Goal: Task Accomplishment & Management: Manage account settings

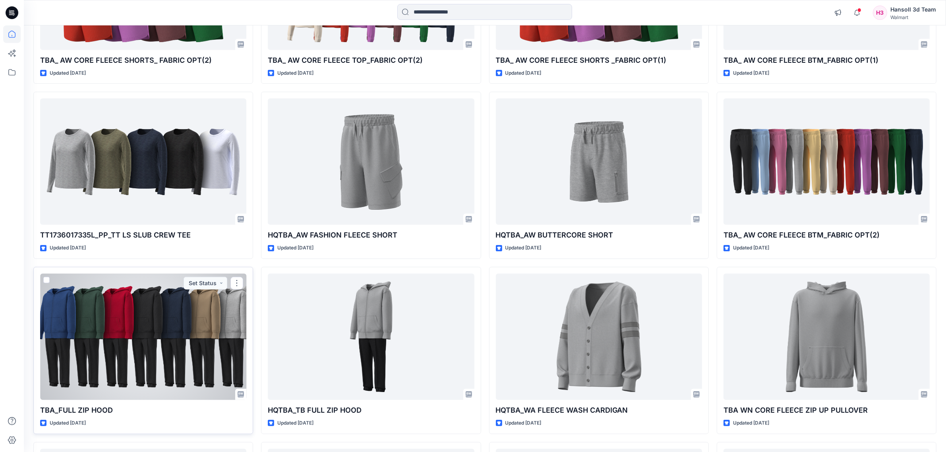
scroll to position [562, 0]
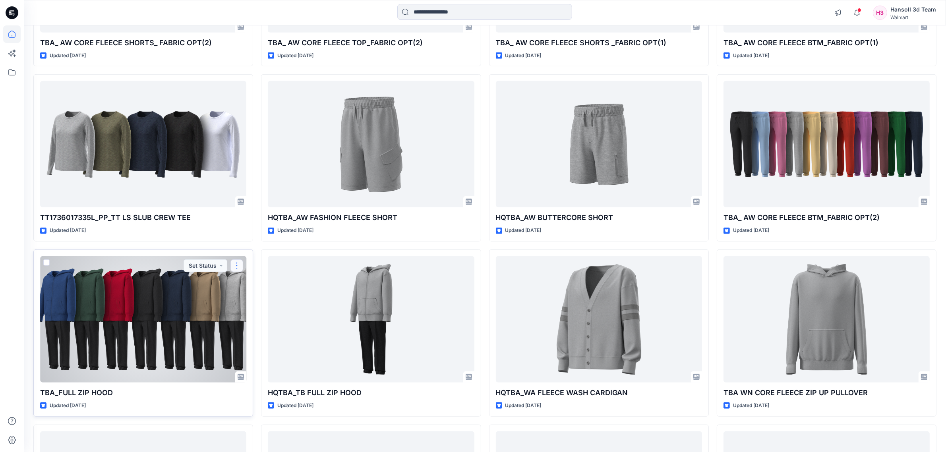
click at [239, 265] on button "button" at bounding box center [236, 265] width 13 height 13
click at [265, 283] on button "Edit" at bounding box center [275, 284] width 86 height 15
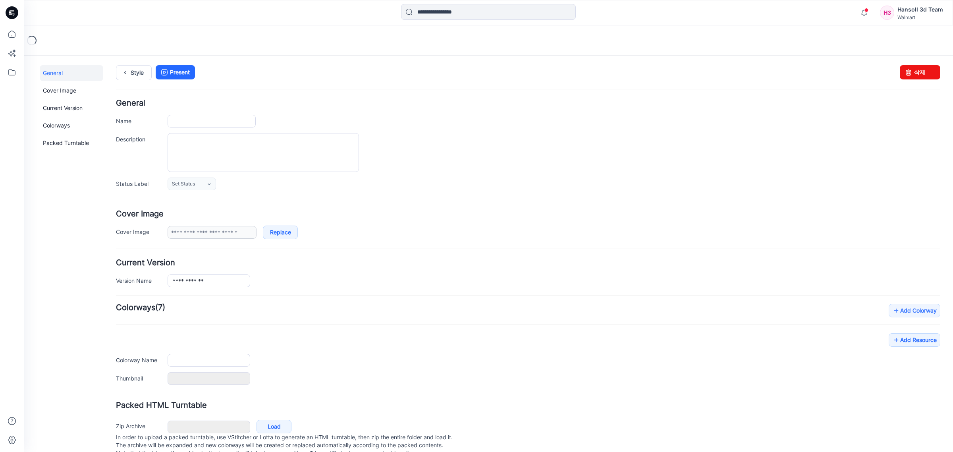
type input "**********"
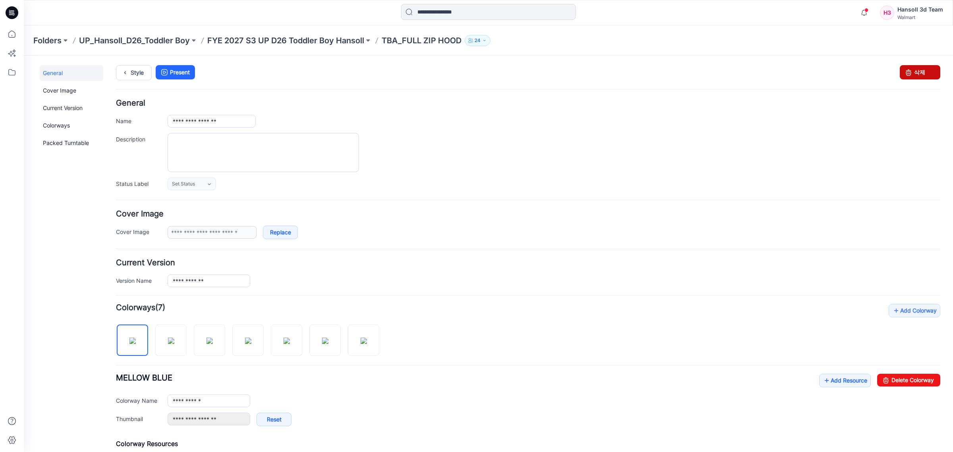
drag, startPoint x: 921, startPoint y: 70, endPoint x: 556, endPoint y: 89, distance: 365.2
click at [921, 70] on link "삭제" at bounding box center [920, 72] width 41 height 14
